Goal: Download file/media

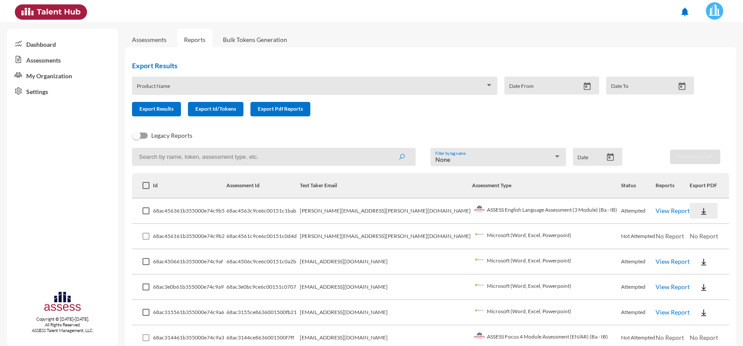
click at [698, 208] on button at bounding box center [704, 211] width 28 height 16
click at [686, 229] on button "EN" at bounding box center [701, 226] width 49 height 17
